Goal: Information Seeking & Learning: Learn about a topic

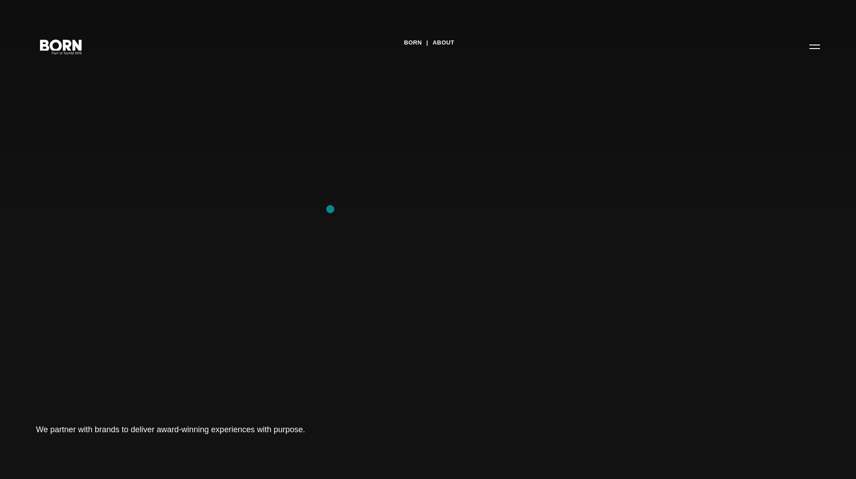
click at [330, 209] on div "BORN About Tech Mahindra We partner with brands to deliver award-winning experi…" at bounding box center [428, 239] width 856 height 479
click at [157, 430] on h1 "We partner with brands to deliver award-winning experiences with purpose." at bounding box center [171, 429] width 270 height 13
click at [817, 52] on button "Primary Menu" at bounding box center [815, 46] width 22 height 19
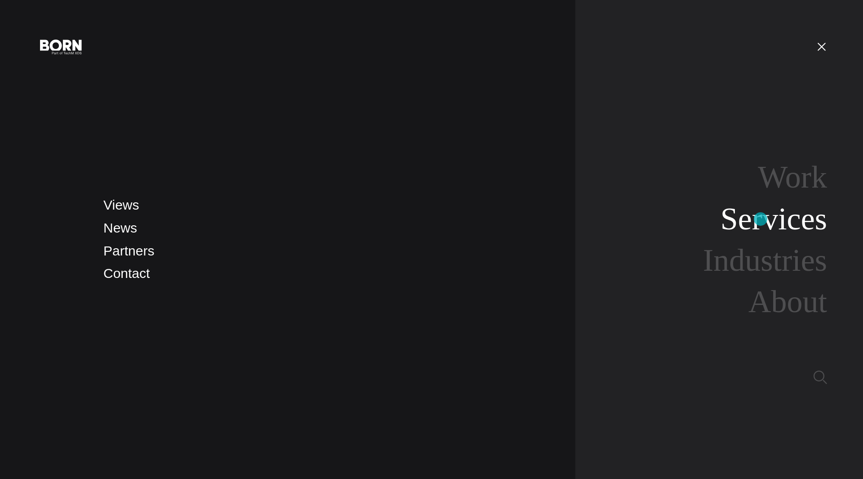
click at [761, 219] on link "Services" at bounding box center [774, 218] width 107 height 35
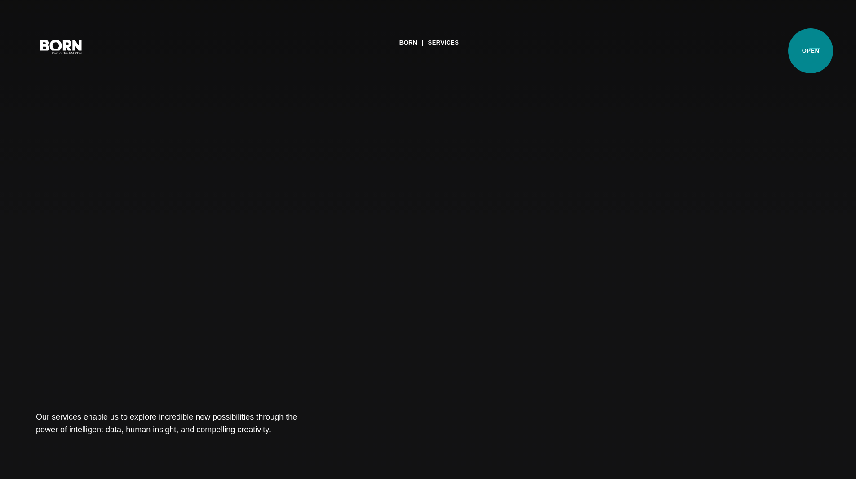
click at [811, 51] on button "Primary Menu" at bounding box center [815, 46] width 22 height 19
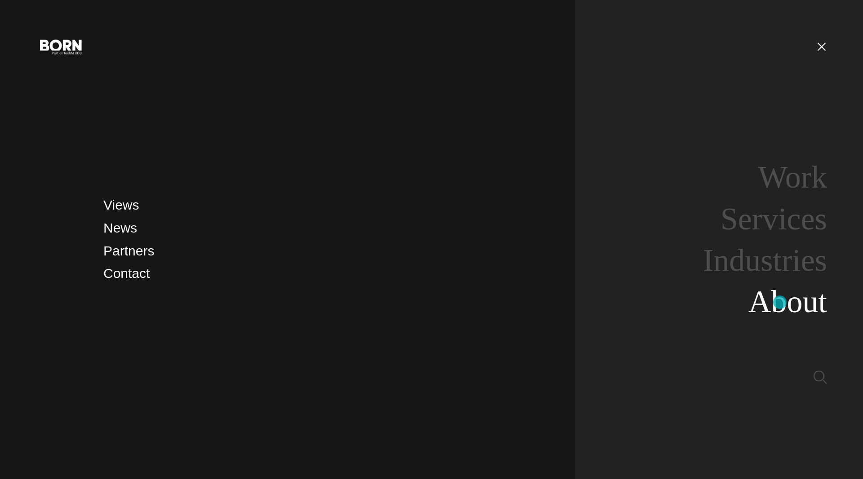
click at [780, 302] on link "About" at bounding box center [787, 301] width 79 height 35
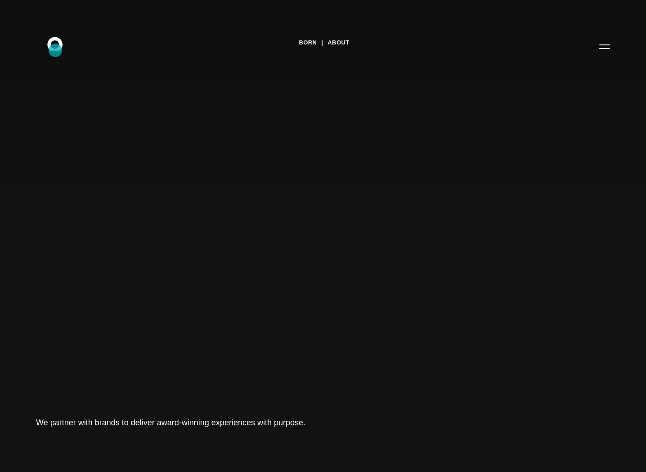
click at [55, 50] on icon ".st0{display:none;} .st1{display:inline;} .st2{font-family:'HelveticaNeue-Mediu…" at bounding box center [61, 46] width 58 height 23
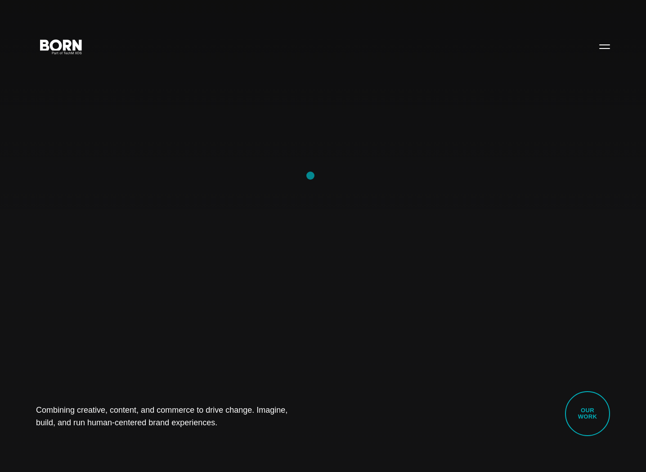
click at [310, 176] on div "Combining creative, content, and commerce to drive change. Imagine, build, and …" at bounding box center [323, 236] width 646 height 472
click at [606, 50] on button "Primary Menu" at bounding box center [604, 46] width 22 height 19
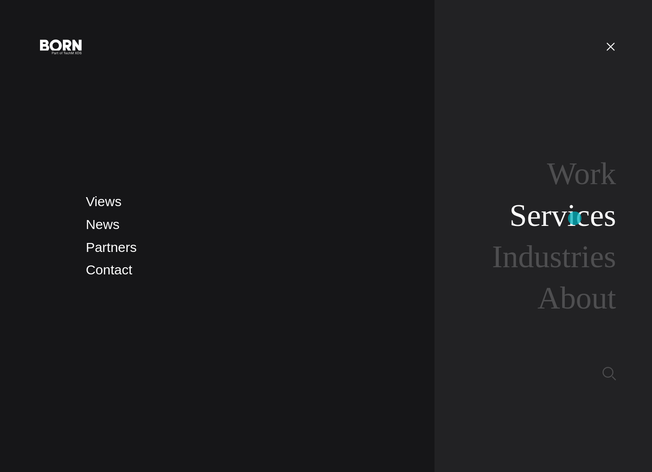
click at [575, 218] on link "Services" at bounding box center [563, 215] width 107 height 35
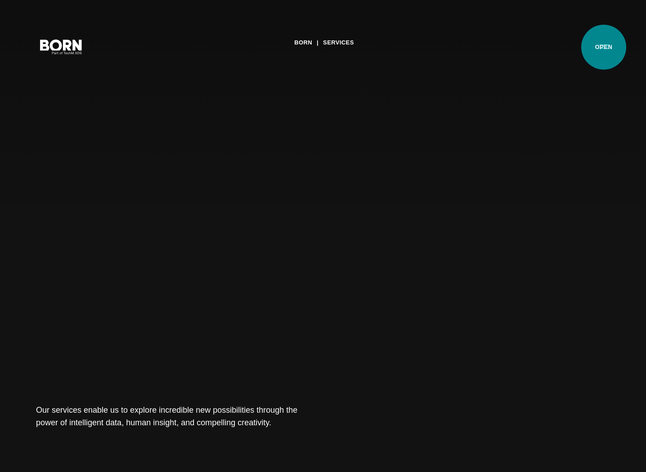
click at [603, 47] on button "Primary Menu" at bounding box center [604, 46] width 22 height 19
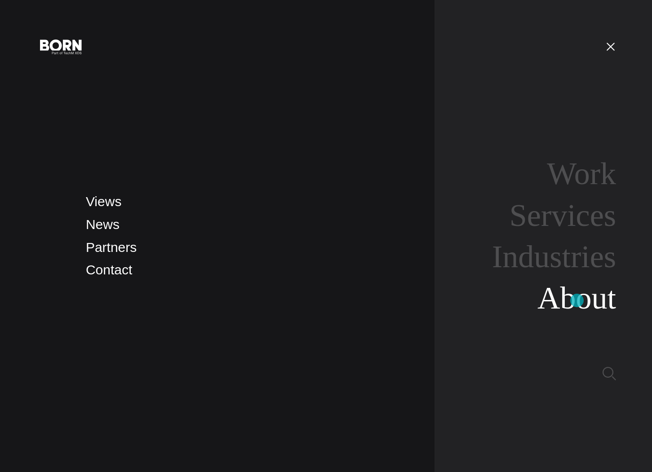
click at [577, 301] on link "About" at bounding box center [577, 298] width 79 height 35
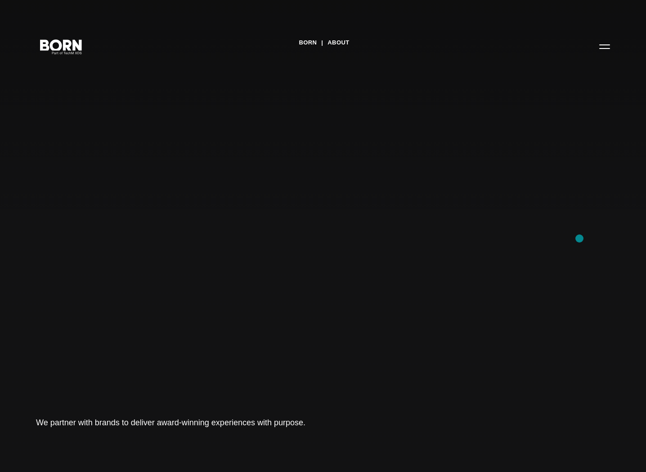
click at [579, 239] on div "BORN About Tech Mahindra We partner with brands to deliver award-winning experi…" at bounding box center [323, 236] width 646 height 472
click at [606, 47] on button "Primary Menu" at bounding box center [604, 46] width 22 height 19
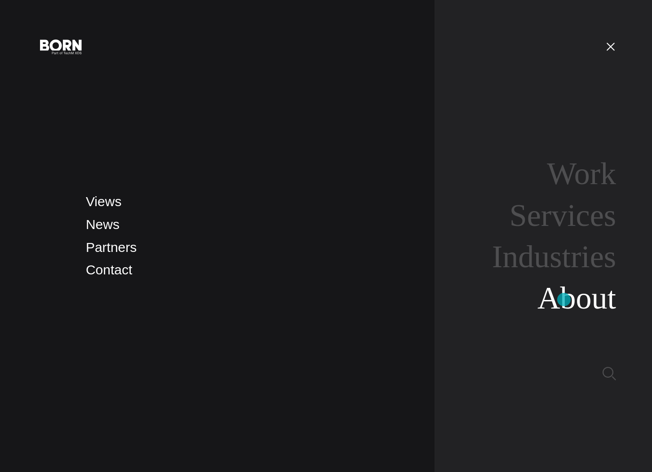
click at [564, 300] on link "About" at bounding box center [577, 298] width 79 height 35
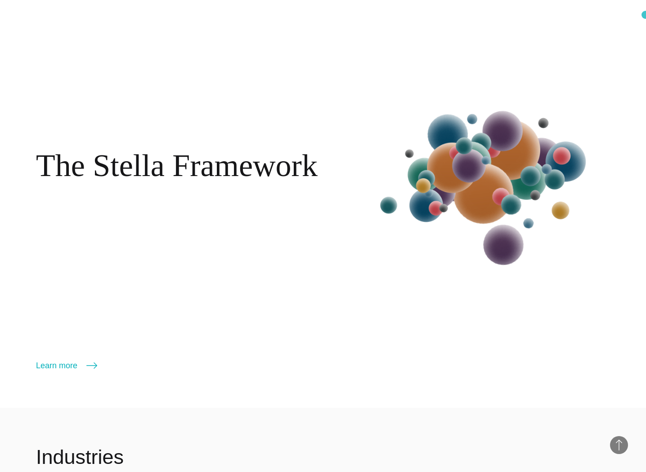
scroll to position [1489, 0]
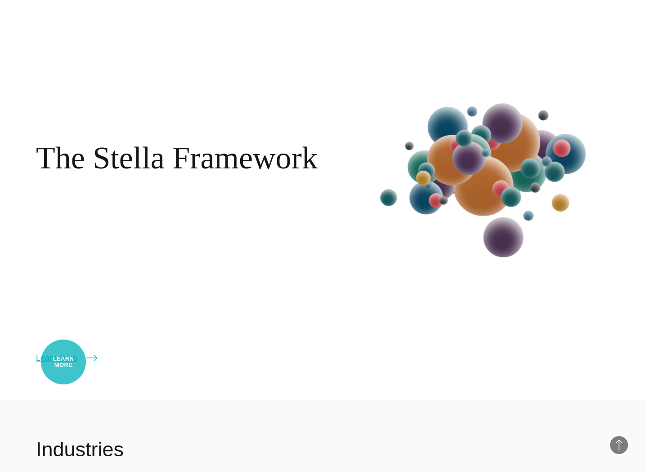
click at [63, 362] on link "Learn more" at bounding box center [66, 358] width 61 height 13
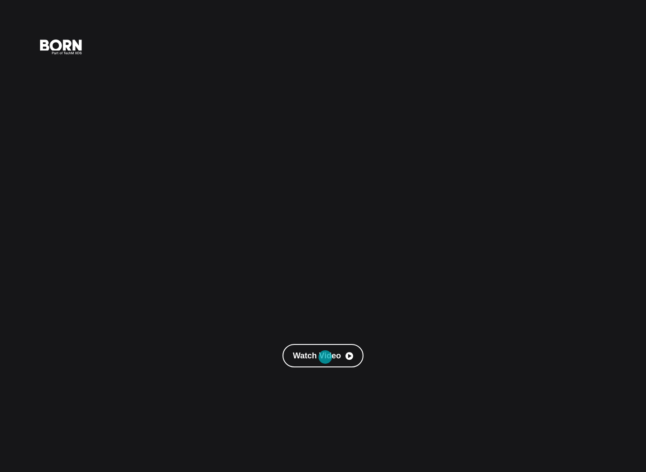
click at [325, 357] on link "Watch Video" at bounding box center [322, 355] width 81 height 23
